Goal: Information Seeking & Learning: Find specific fact

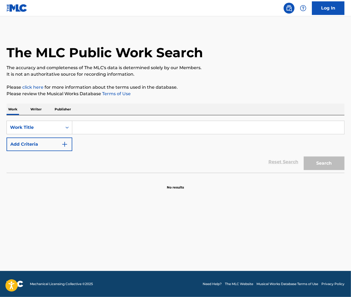
click at [95, 127] on input "Search Form" at bounding box center [208, 127] width 272 height 13
click at [30, 108] on p "Writer" at bounding box center [36, 109] width 14 height 11
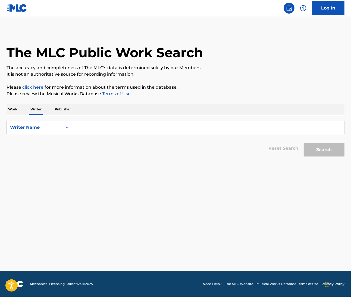
click at [102, 126] on input "Search Form" at bounding box center [208, 127] width 272 height 13
paste input "[PERSON_NAME] [PERSON_NAME]"
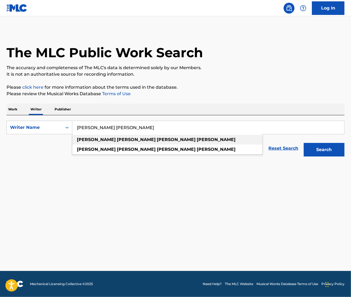
click at [105, 136] on div "[PERSON_NAME] [PERSON_NAME]" at bounding box center [167, 140] width 190 height 10
type input "[PERSON_NAME] [PERSON_NAME]"
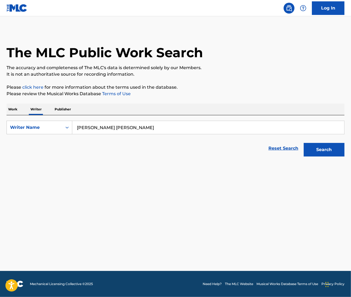
click at [315, 150] on button "Search" at bounding box center [324, 150] width 41 height 14
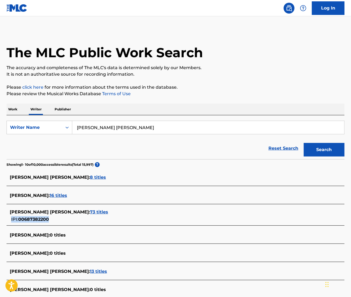
drag, startPoint x: 53, startPoint y: 219, endPoint x: 49, endPoint y: 220, distance: 4.0
click at [49, 220] on div "[PERSON_NAME] [PERSON_NAME] : 73 titles IPI: 00687382200" at bounding box center [168, 216] width 317 height 14
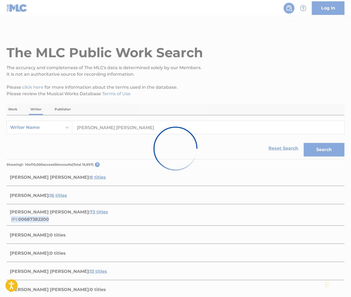
copy div "IPI: 00687382200"
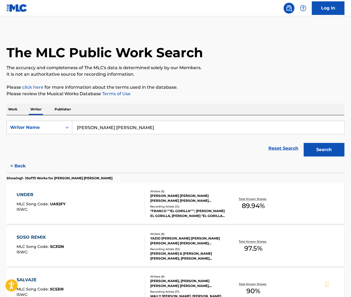
click at [133, 196] on div "UNDER MLC Song Code : UA92FY ISWC :" at bounding box center [81, 204] width 128 height 24
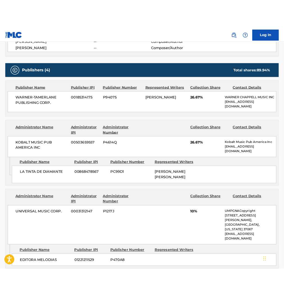
scroll to position [224, 0]
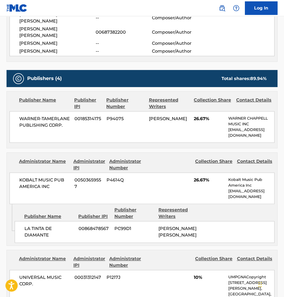
click at [97, 226] on span "00868478567" at bounding box center [94, 229] width 32 height 7
click at [61, 204] on div "Publisher Name Publisher IPI Publisher Number Represented Writers LA TINTA DE D…" at bounding box center [146, 223] width 262 height 39
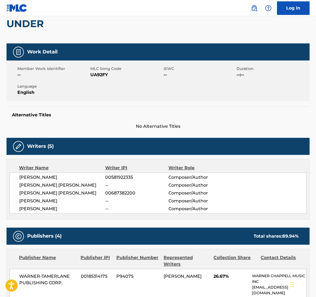
scroll to position [0, 0]
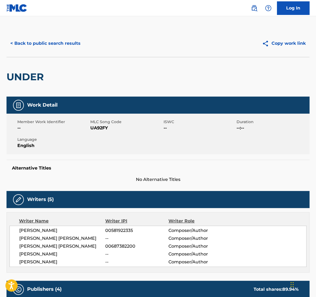
click at [64, 39] on button "< Back to public search results" at bounding box center [46, 44] width 78 height 14
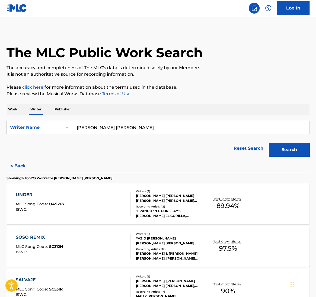
click at [59, 152] on div "Reset Search Search" at bounding box center [158, 149] width 303 height 22
click at [70, 245] on div "SOSO REMIX MLC Song Code : SC312N ISWC :" at bounding box center [73, 246] width 115 height 24
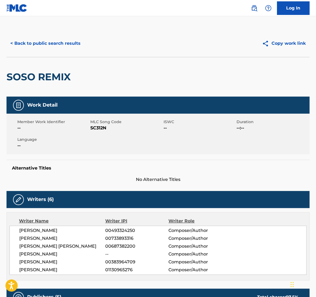
click at [60, 45] on button "< Back to public search results" at bounding box center [46, 44] width 78 height 14
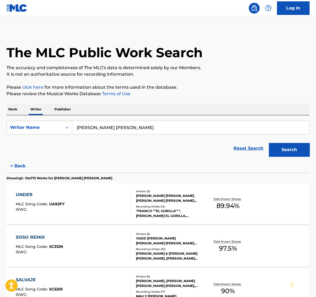
click at [105, 128] on input "[PERSON_NAME] [PERSON_NAME]" at bounding box center [190, 127] width 237 height 13
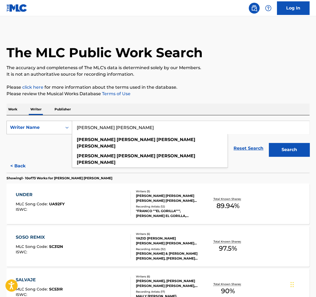
click at [62, 126] on div "Search Form" at bounding box center [67, 128] width 10 height 10
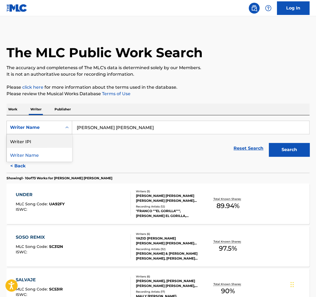
click at [65, 126] on icon "Search Form" at bounding box center [66, 127] width 5 height 5
click at [15, 163] on button "< Back" at bounding box center [23, 166] width 33 height 14
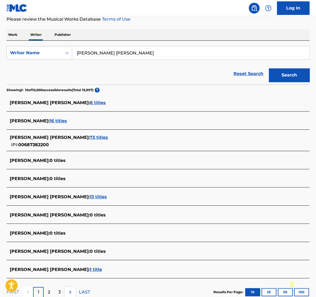
scroll to position [73, 0]
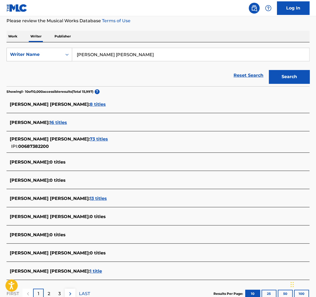
click at [90, 51] on input "[PERSON_NAME] [PERSON_NAME]" at bounding box center [190, 54] width 237 height 13
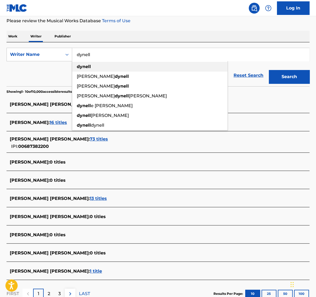
type input "dynell"
click at [99, 68] on div "dynell" at bounding box center [150, 67] width 156 height 10
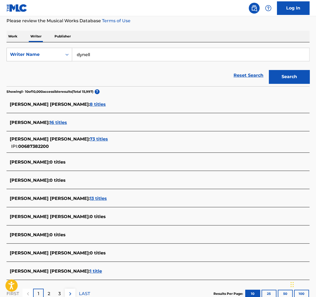
click at [272, 72] on button "Search" at bounding box center [289, 77] width 41 height 14
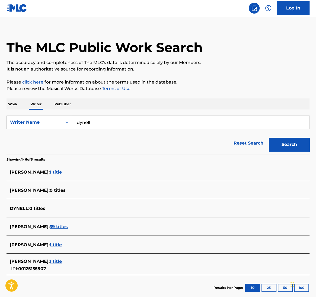
scroll to position [4, 0]
